Goal: Information Seeking & Learning: Learn about a topic

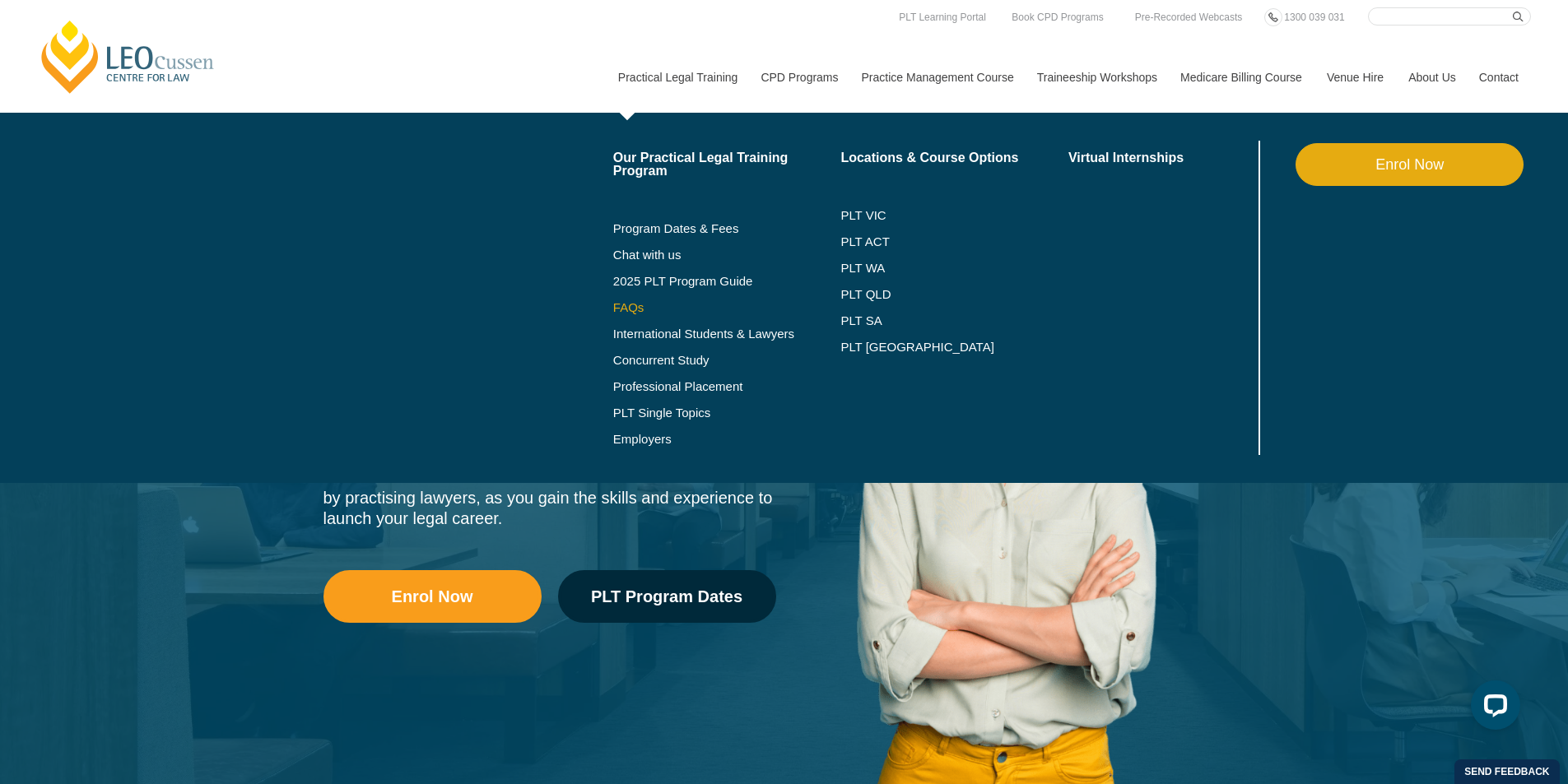
click at [627, 304] on link "FAQs" at bounding box center [727, 307] width 228 height 13
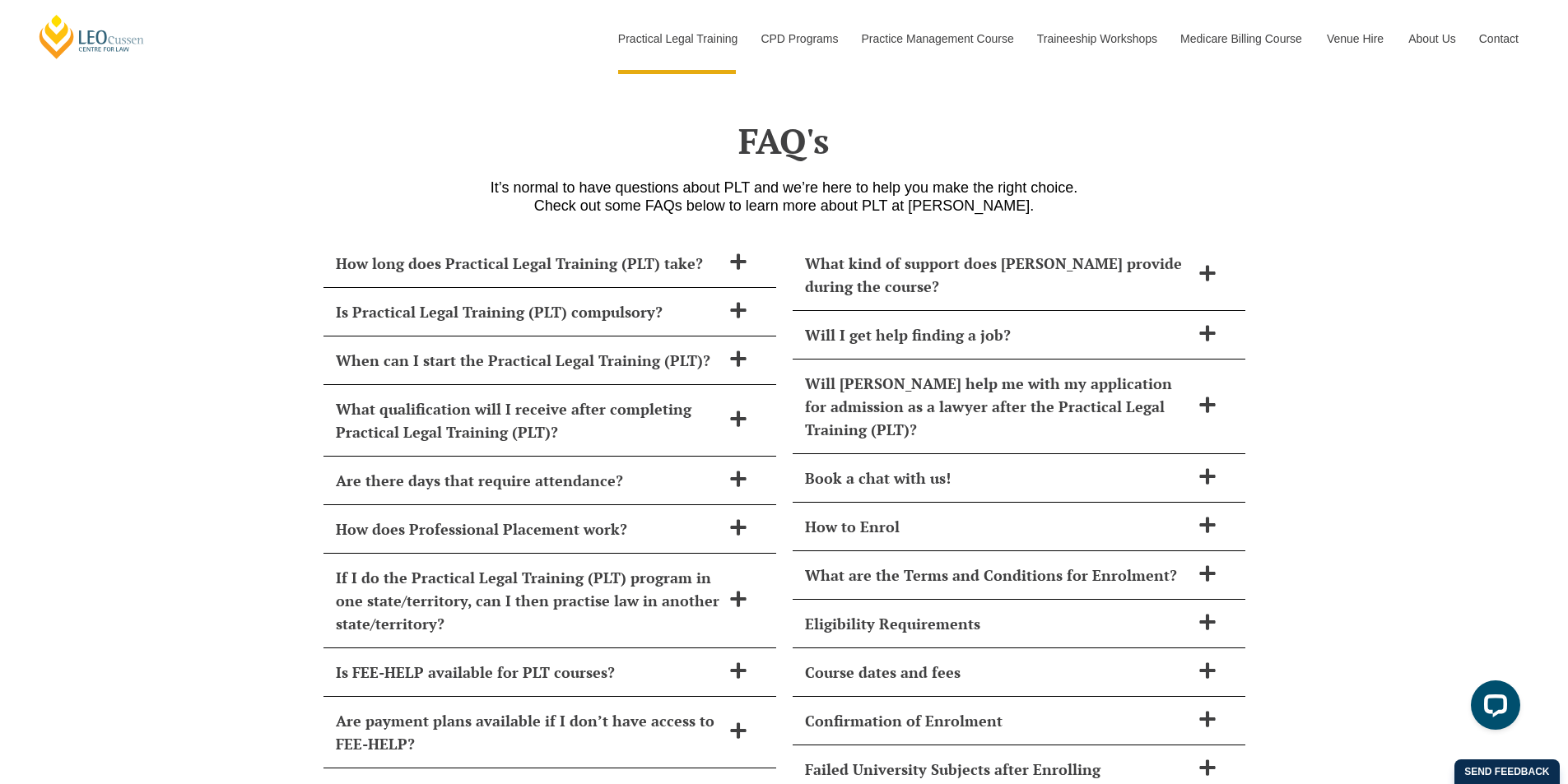
scroll to position [6635, 0]
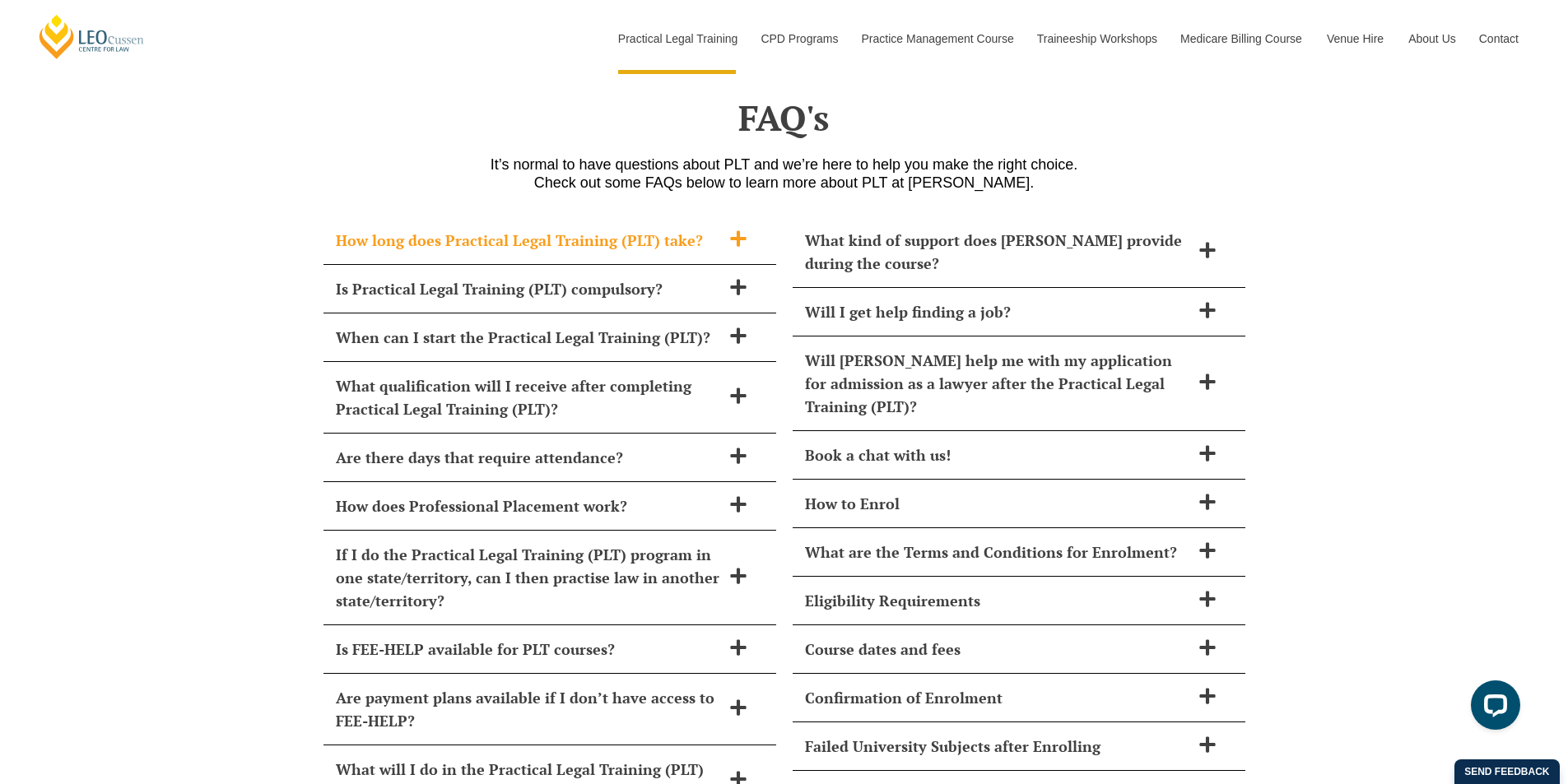
click at [718, 228] on h2 "How long does Practical Legal Training (PLT) take?" at bounding box center [528, 239] width 385 height 23
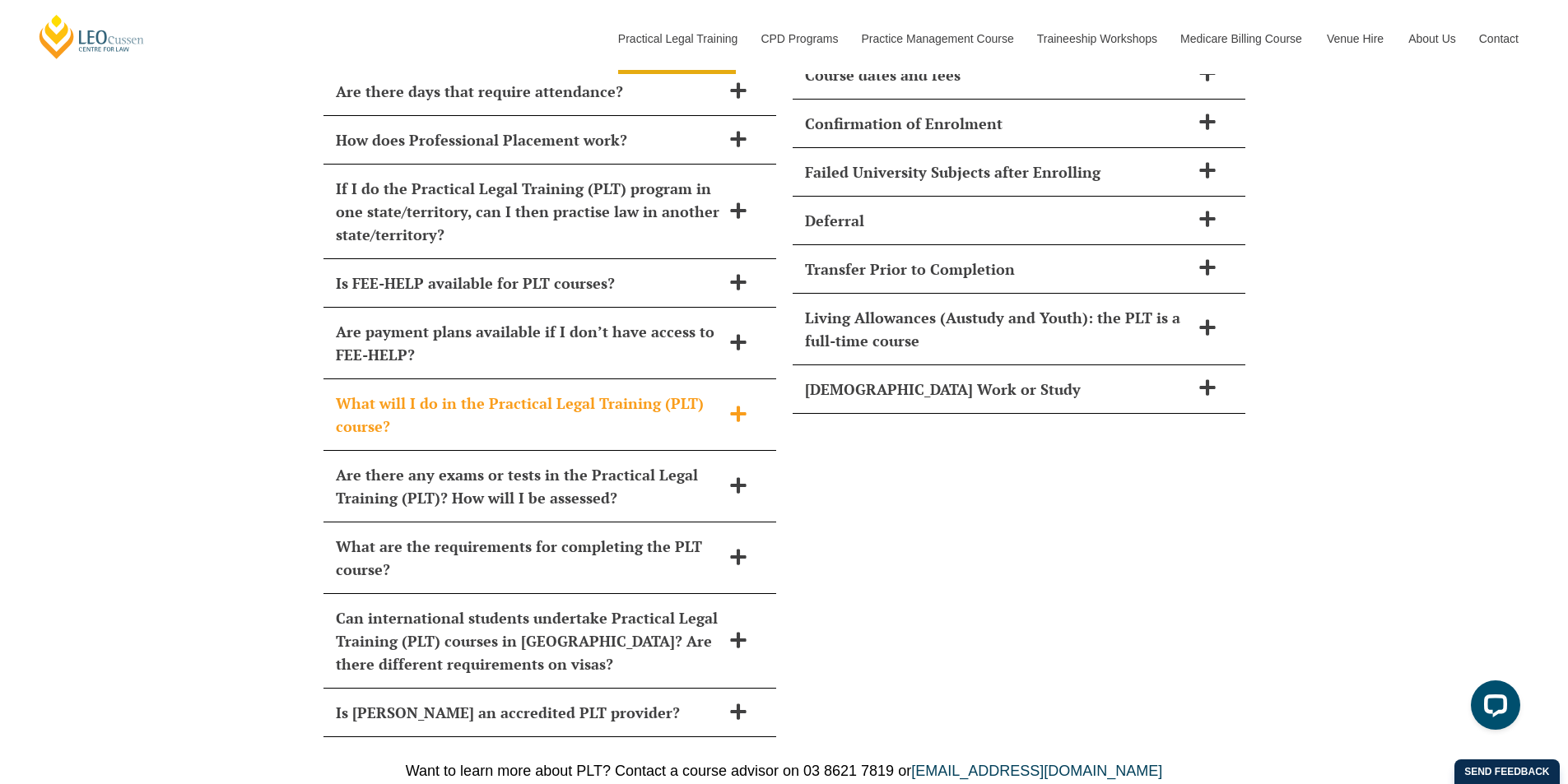
scroll to position [7212, 0]
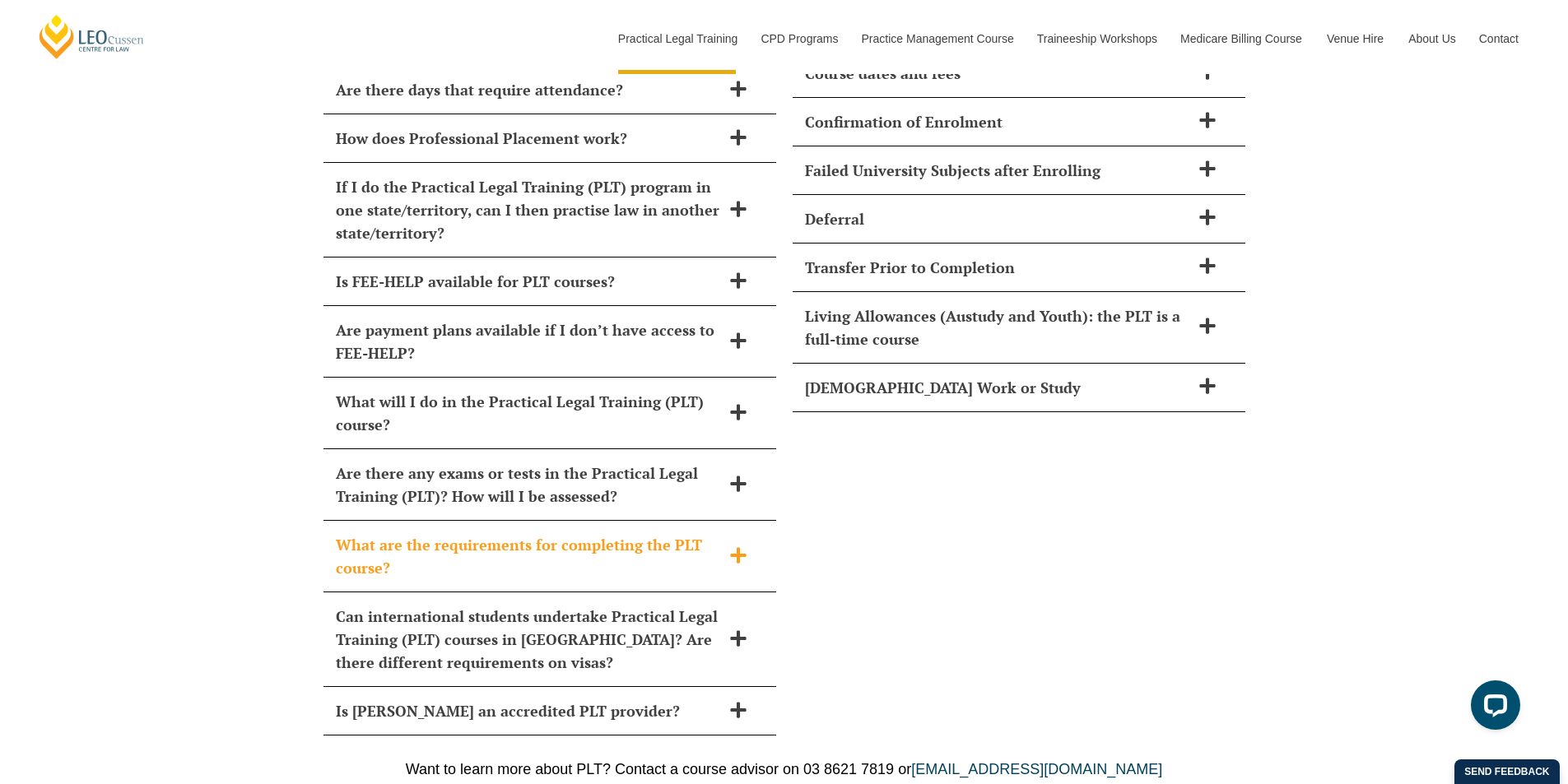
click at [702, 533] on h2 "What are the requirements for completing the PLT course?" at bounding box center [528, 556] width 385 height 46
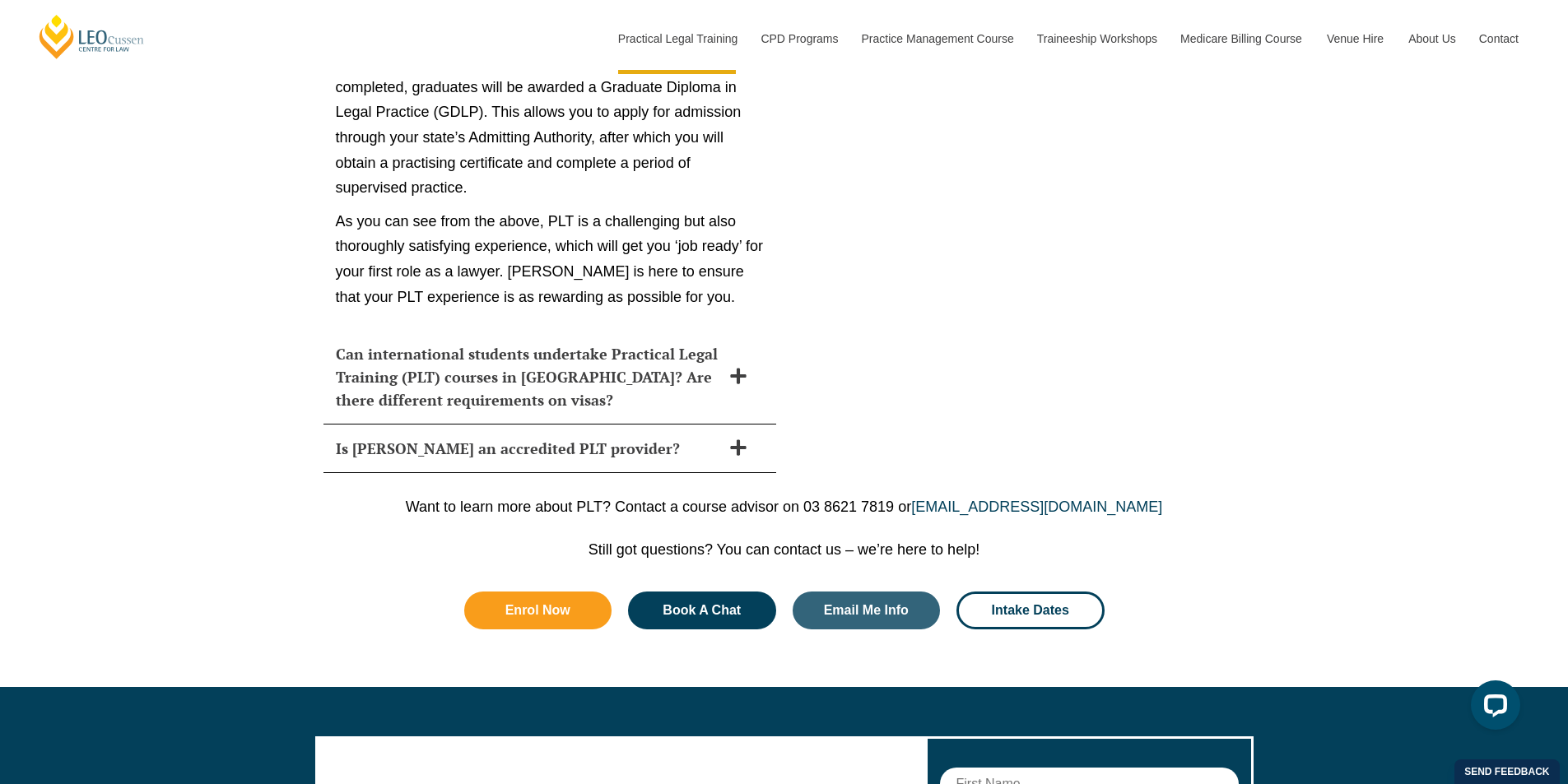
scroll to position [9141, 0]
